Goal: Check status: Check status

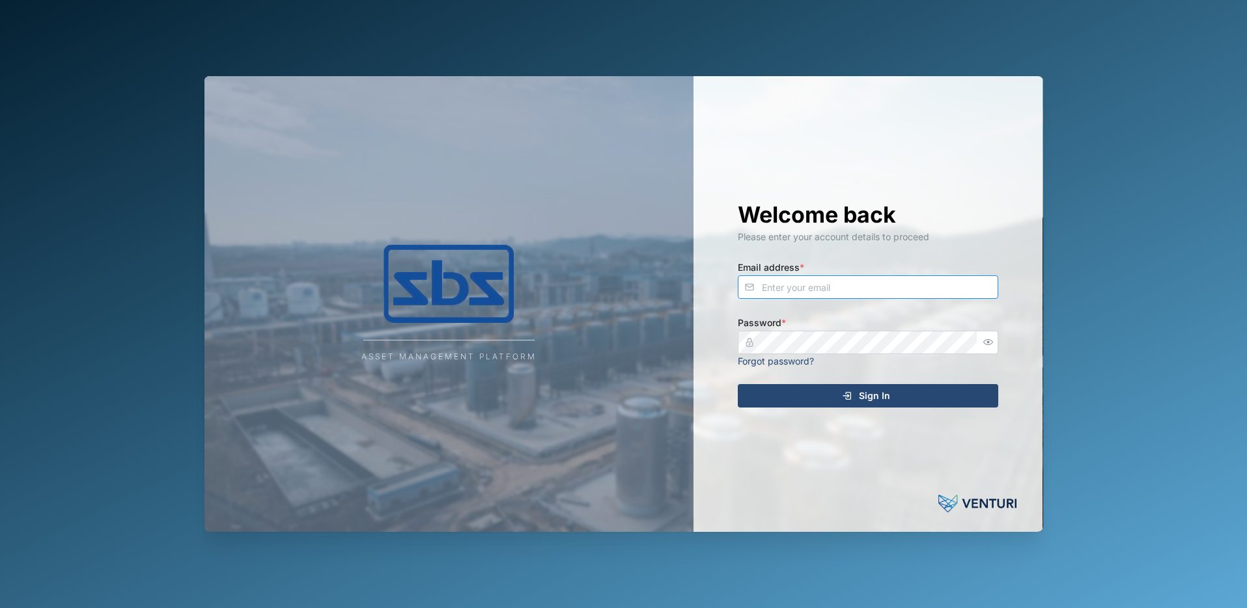
type input "[PERSON_NAME][EMAIL_ADDRESS][DOMAIN_NAME]"
click at [888, 394] on span "Sign In" at bounding box center [874, 396] width 31 height 22
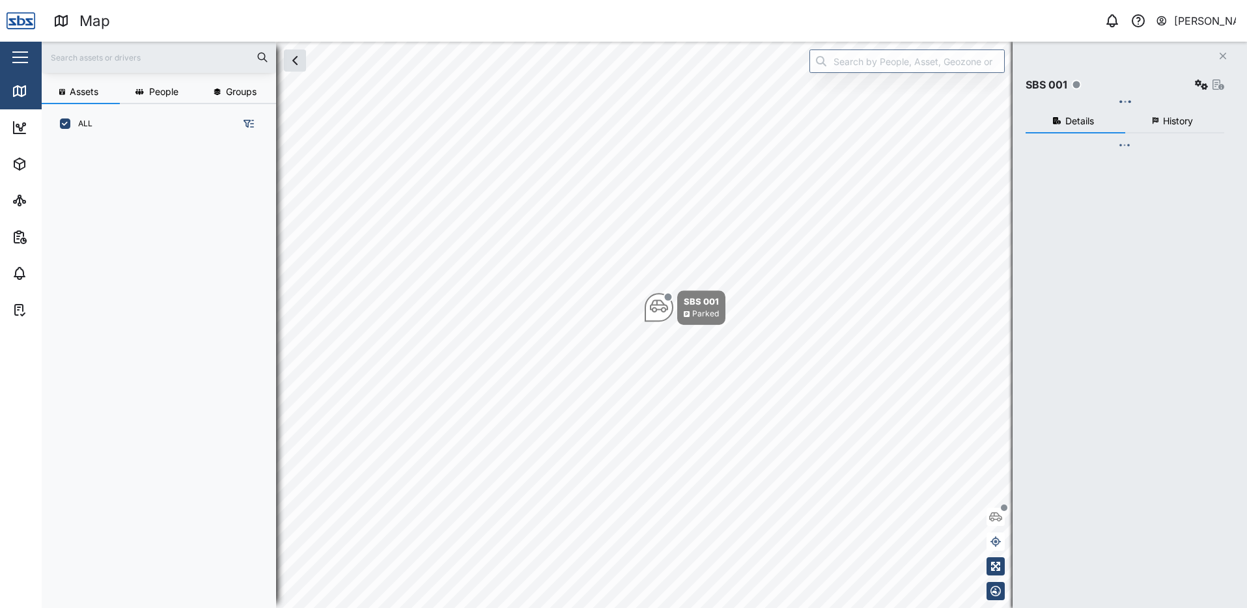
scroll to position [449, 204]
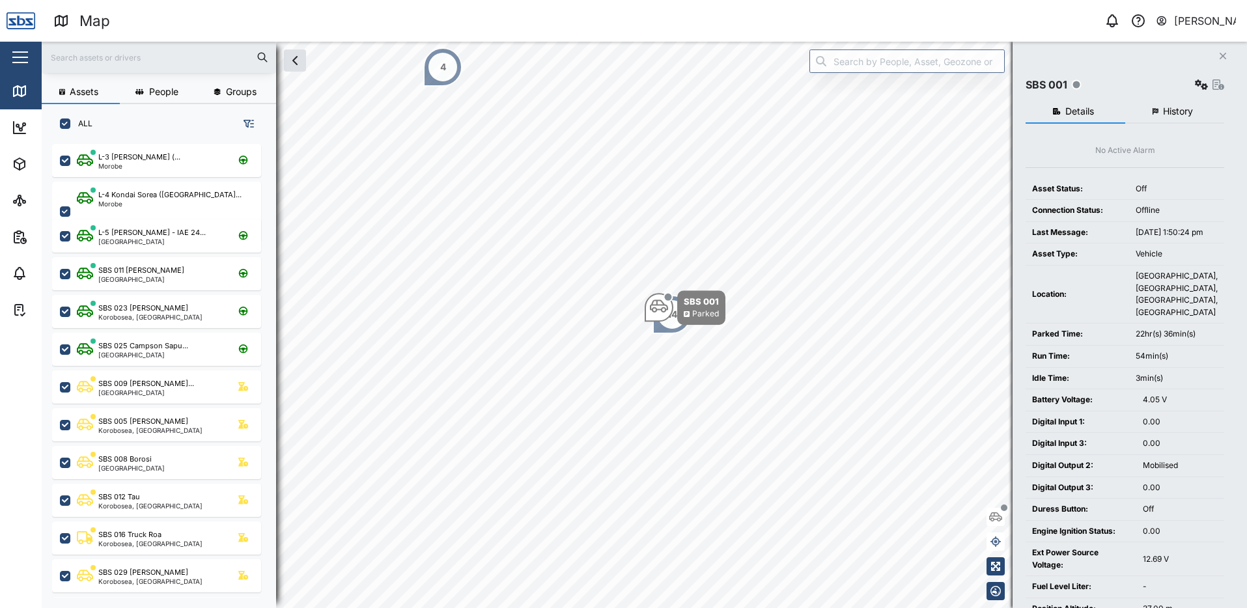
click at [1223, 50] on button "Close" at bounding box center [1223, 56] width 18 height 18
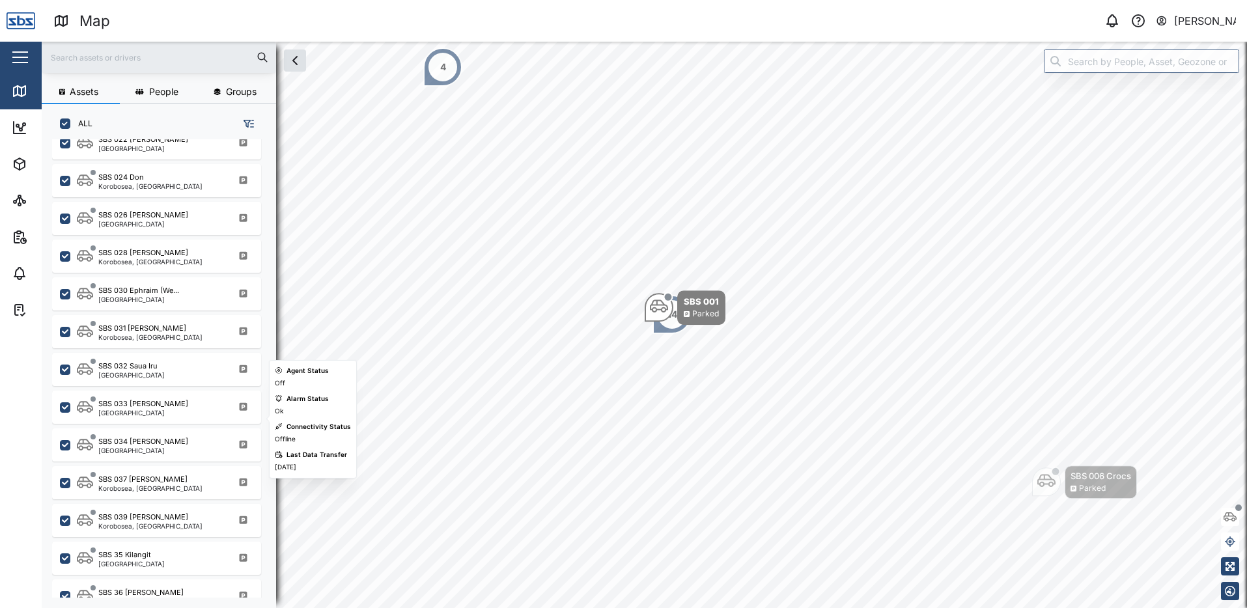
scroll to position [1279, 0]
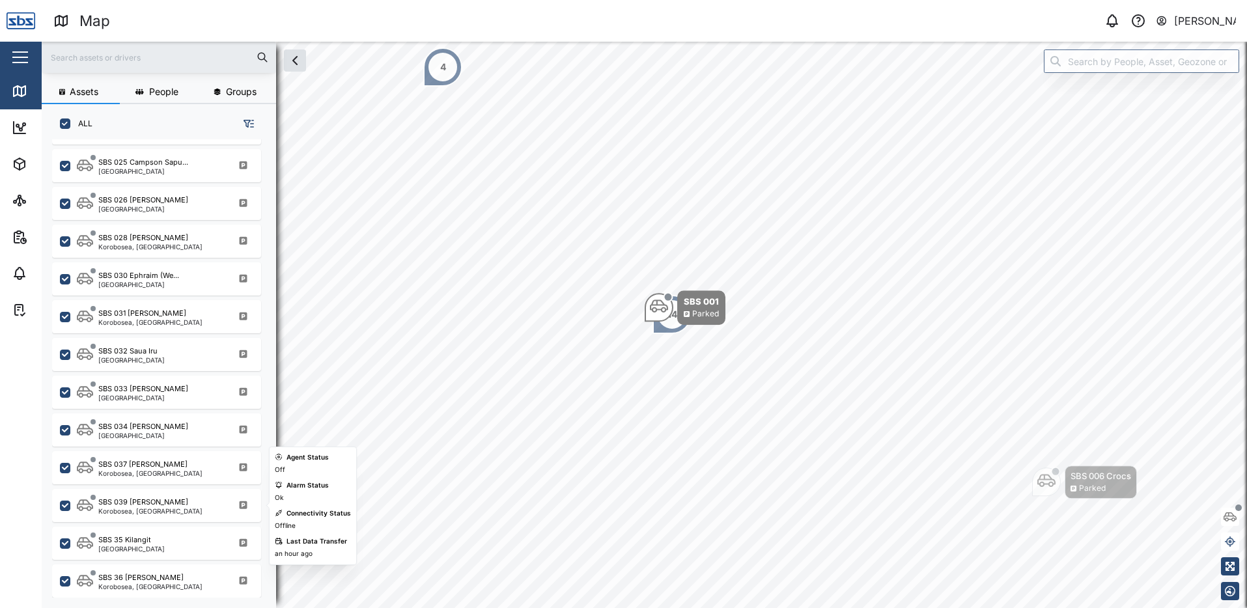
click at [183, 504] on div "SBS 039 [PERSON_NAME] Korobosea, [GEOGRAPHIC_DATA]" at bounding box center [165, 506] width 176 height 18
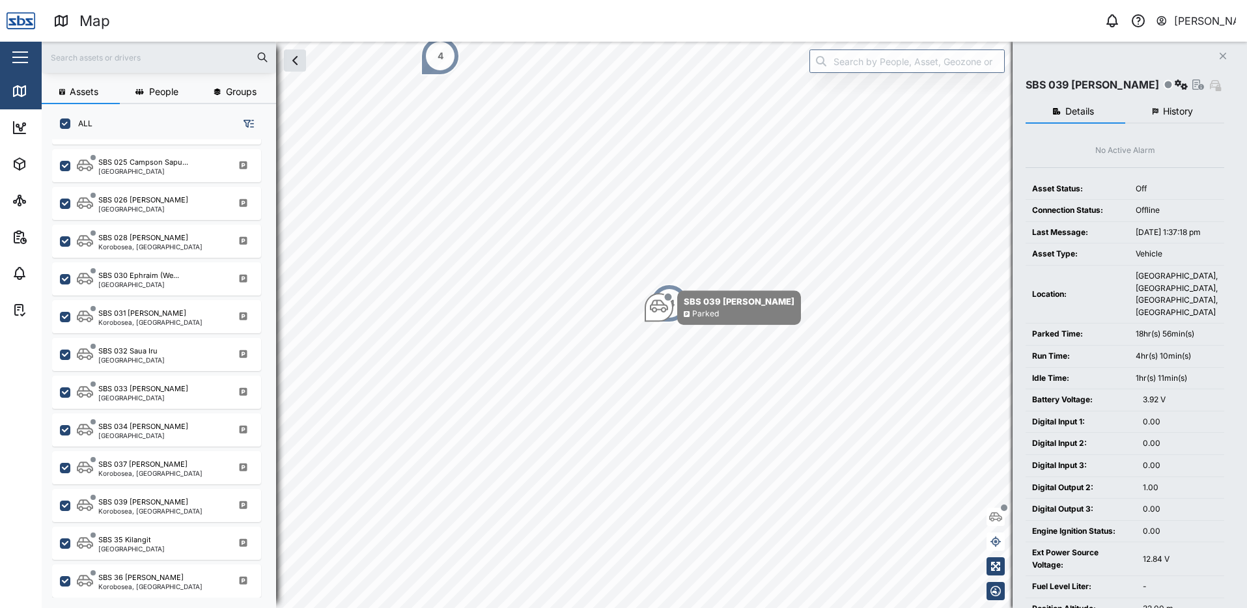
click at [1179, 111] on span "History" at bounding box center [1178, 111] width 30 height 9
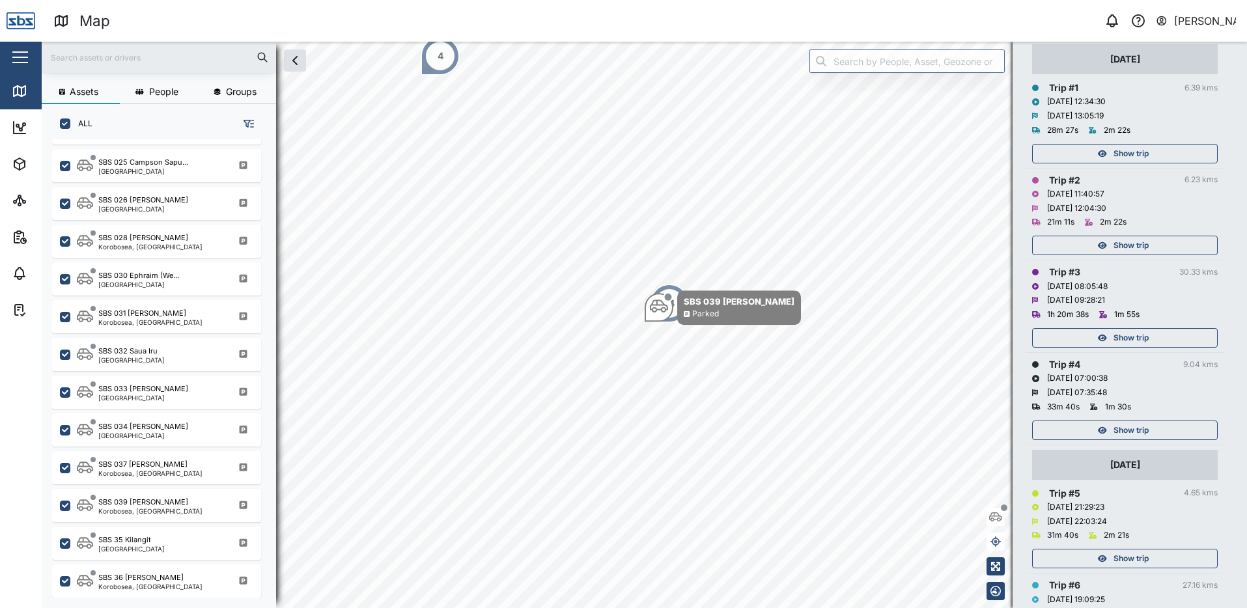
scroll to position [195, 0]
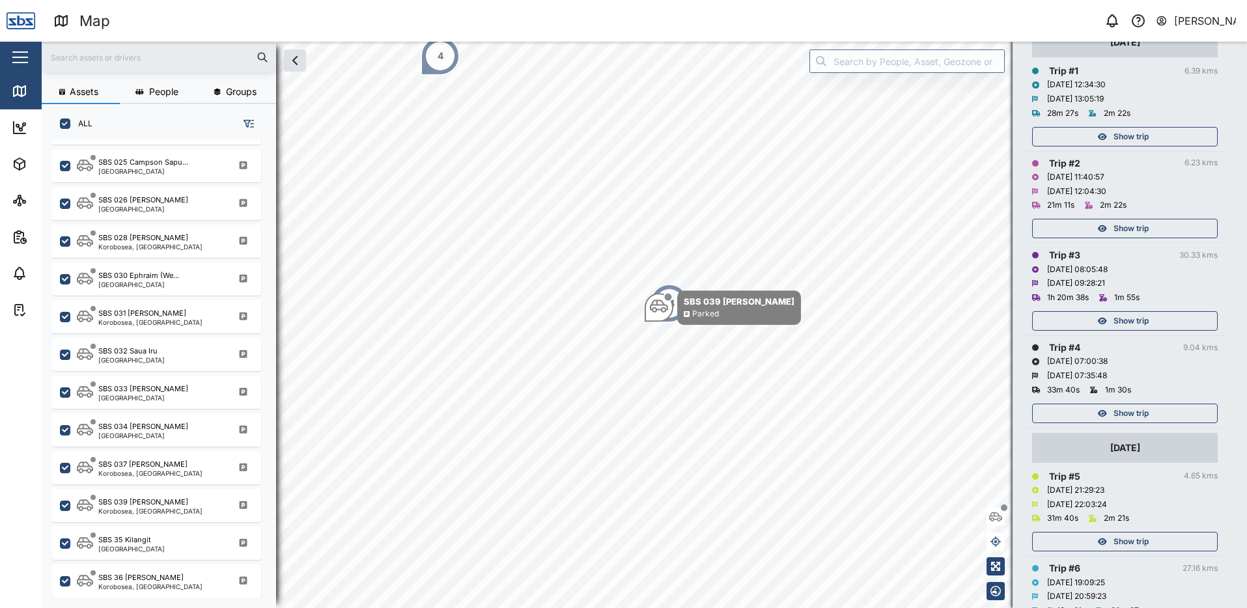
click at [1136, 415] on span "Show trip" at bounding box center [1131, 413] width 35 height 18
